Goal: Information Seeking & Learning: Find specific page/section

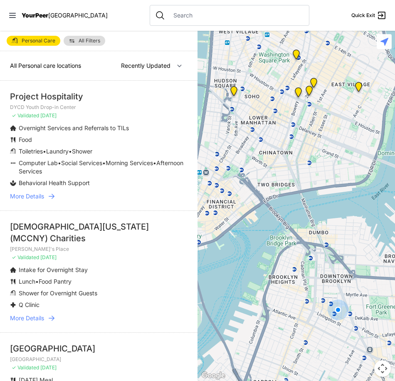
select select "nearby"
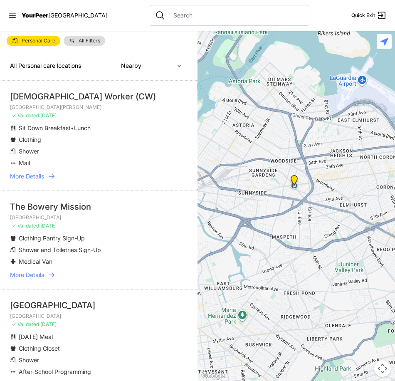
drag, startPoint x: 324, startPoint y: 203, endPoint x: 106, endPoint y: 304, distance: 240.4
click at [106, 304] on main "Personal Care All Filters All Personal care locations Nearby Recently Updated M…" at bounding box center [197, 206] width 395 height 350
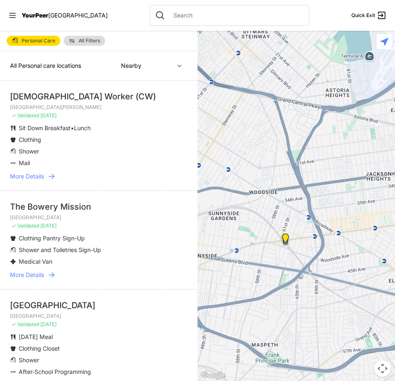
drag, startPoint x: 284, startPoint y: 194, endPoint x: 282, endPoint y: 288, distance: 93.5
click at [282, 288] on div at bounding box center [295, 206] width 197 height 350
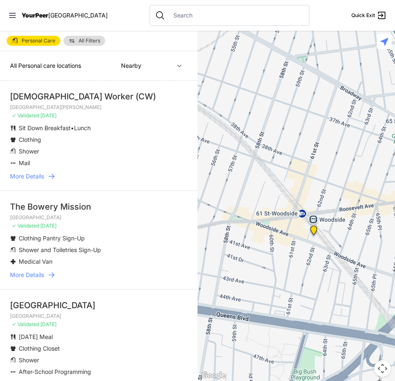
drag, startPoint x: 236, startPoint y: 245, endPoint x: 306, endPoint y: 286, distance: 80.5
click at [306, 286] on div at bounding box center [295, 206] width 197 height 350
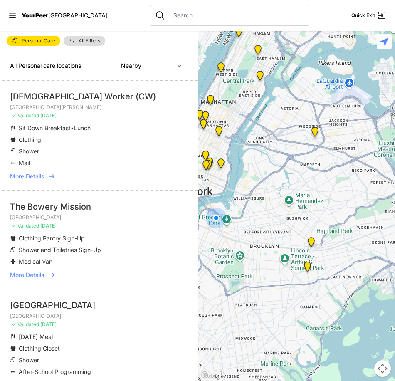
drag, startPoint x: 284, startPoint y: 323, endPoint x: 302, endPoint y: 179, distance: 145.7
click at [302, 179] on div at bounding box center [295, 206] width 197 height 350
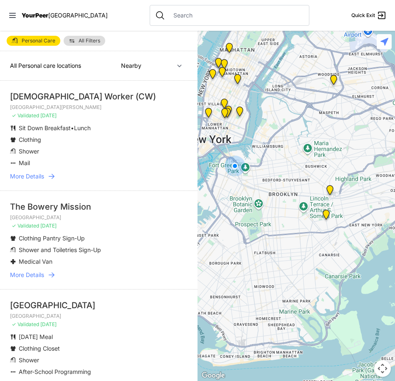
drag, startPoint x: 341, startPoint y: 185, endPoint x: 358, endPoint y: 133, distance: 54.7
click at [358, 133] on div at bounding box center [295, 206] width 197 height 350
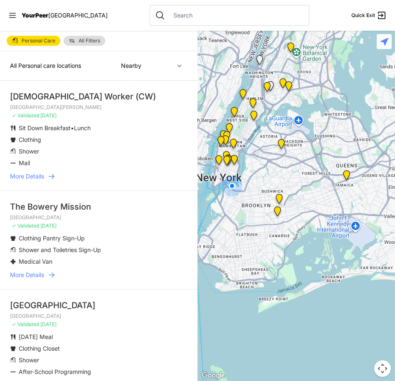
drag, startPoint x: 317, startPoint y: 225, endPoint x: 256, endPoint y: 253, distance: 66.9
click at [256, 253] on div at bounding box center [295, 206] width 197 height 350
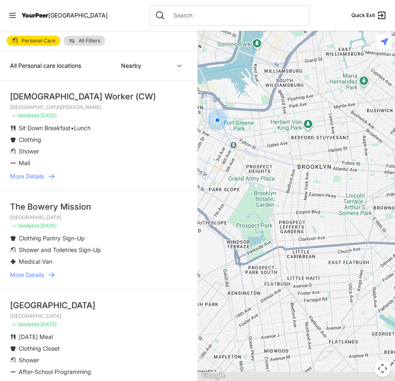
drag, startPoint x: 292, startPoint y: 207, endPoint x: 397, endPoint y: 188, distance: 106.4
click at [394, 188] on html "View map Close panel YourPeer [GEOGRAPHIC_DATA] Quick Exit Single Adult Familie…" at bounding box center [197, 190] width 395 height 381
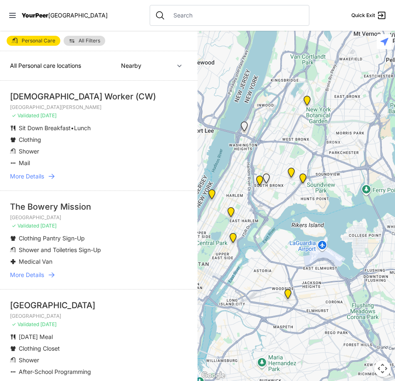
drag, startPoint x: 270, startPoint y: 152, endPoint x: 198, endPoint y: 355, distance: 215.3
click at [198, 355] on div at bounding box center [295, 206] width 197 height 350
click at [266, 178] on img "Sunrise DYCD Youth Drop-in Center - Closed" at bounding box center [266, 179] width 10 height 13
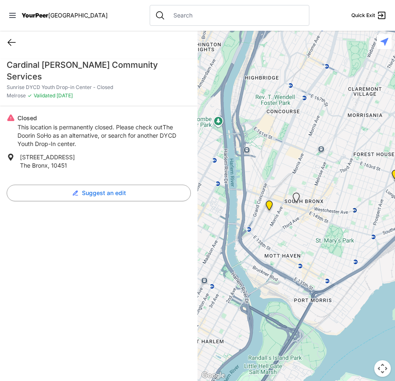
click at [16, 41] on div "Quick Exit" at bounding box center [98, 42] width 197 height 23
click at [12, 43] on icon at bounding box center [12, 42] width 10 height 10
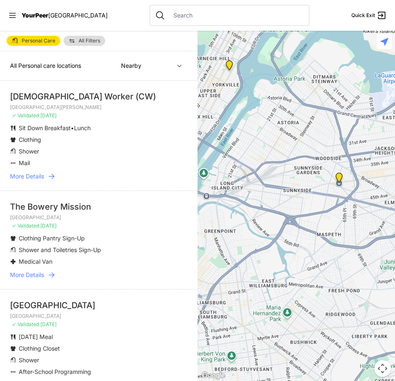
drag, startPoint x: 328, startPoint y: 223, endPoint x: 162, endPoint y: 298, distance: 182.1
click at [163, 304] on main "Personal Care All Filters All Personal care locations Nearby Recently Updated M…" at bounding box center [197, 206] width 395 height 350
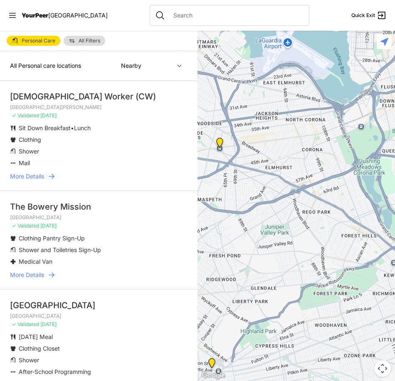
drag, startPoint x: 341, startPoint y: 232, endPoint x: 177, endPoint y: 192, distance: 168.8
click at [179, 193] on main "Personal Care All Filters All Personal care locations Nearby Recently Updated M…" at bounding box center [197, 206] width 395 height 350
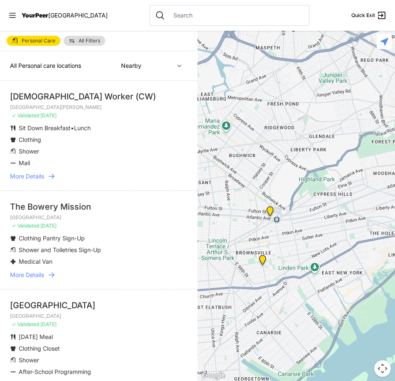
drag, startPoint x: 266, startPoint y: 290, endPoint x: 407, endPoint y: 153, distance: 196.3
click at [394, 153] on html "View map Close panel YourPeer [GEOGRAPHIC_DATA] Quick Exit Single Adult Familie…" at bounding box center [197, 190] width 395 height 381
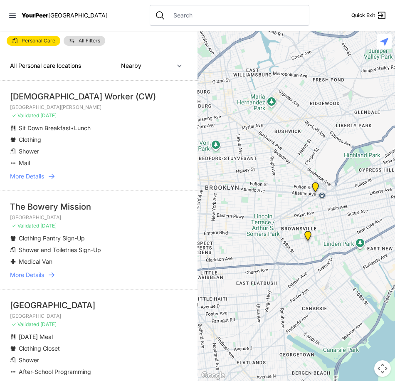
drag, startPoint x: 280, startPoint y: 247, endPoint x: 333, endPoint y: 219, distance: 60.4
click at [332, 219] on div at bounding box center [295, 206] width 197 height 350
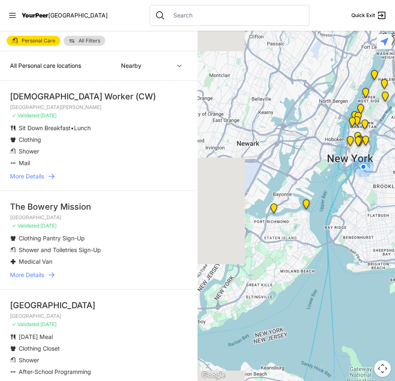
drag, startPoint x: 269, startPoint y: 266, endPoint x: 399, endPoint y: 215, distance: 139.8
click at [394, 215] on html "View map Close panel YourPeer [GEOGRAPHIC_DATA] Quick Exit Single Adult Familie…" at bounding box center [197, 190] width 395 height 381
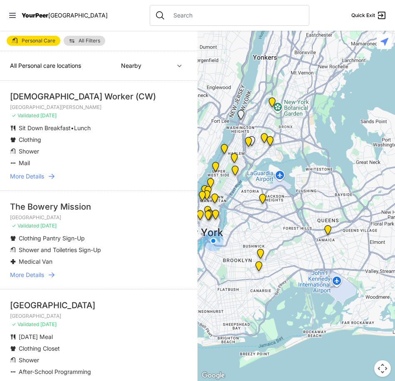
drag, startPoint x: 320, startPoint y: 219, endPoint x: 150, endPoint y: 297, distance: 186.9
click at [150, 297] on main "Personal Care All Filters All Personal care locations Nearby Recently Updated M…" at bounding box center [197, 206] width 395 height 350
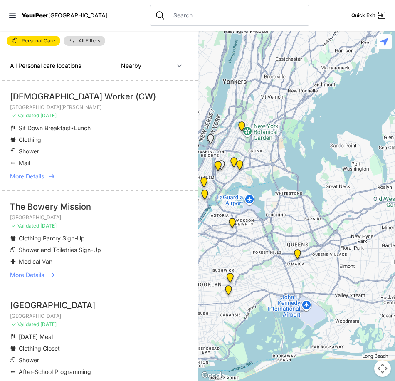
drag, startPoint x: 308, startPoint y: 239, endPoint x: 224, endPoint y: 147, distance: 125.0
click at [280, 262] on div at bounding box center [295, 206] width 197 height 350
